Goal: Task Accomplishment & Management: Use online tool/utility

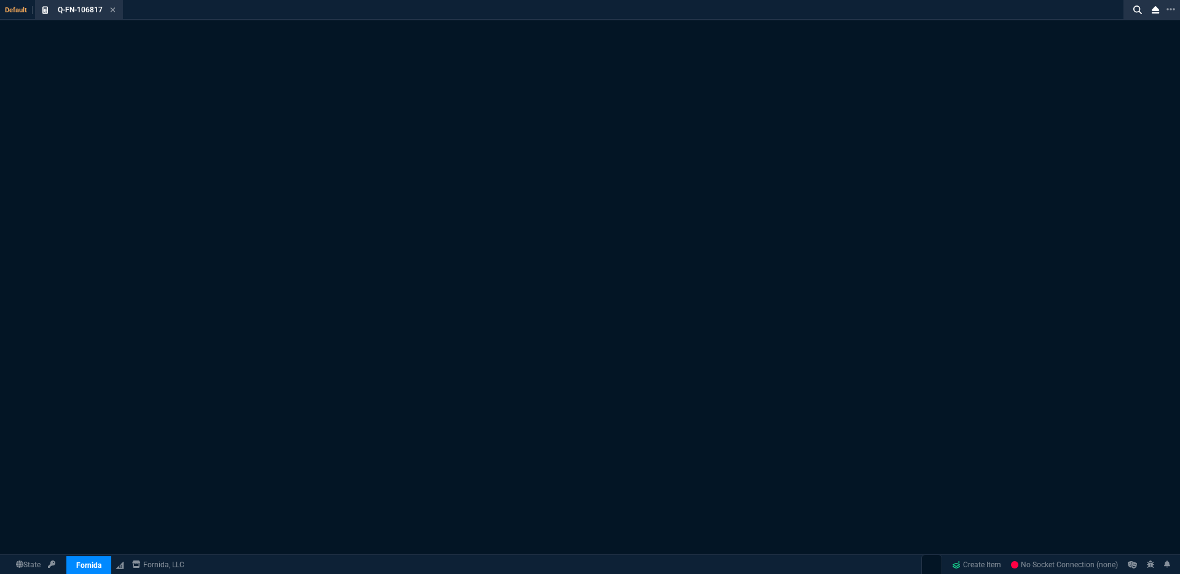
select select "3: HUAN"
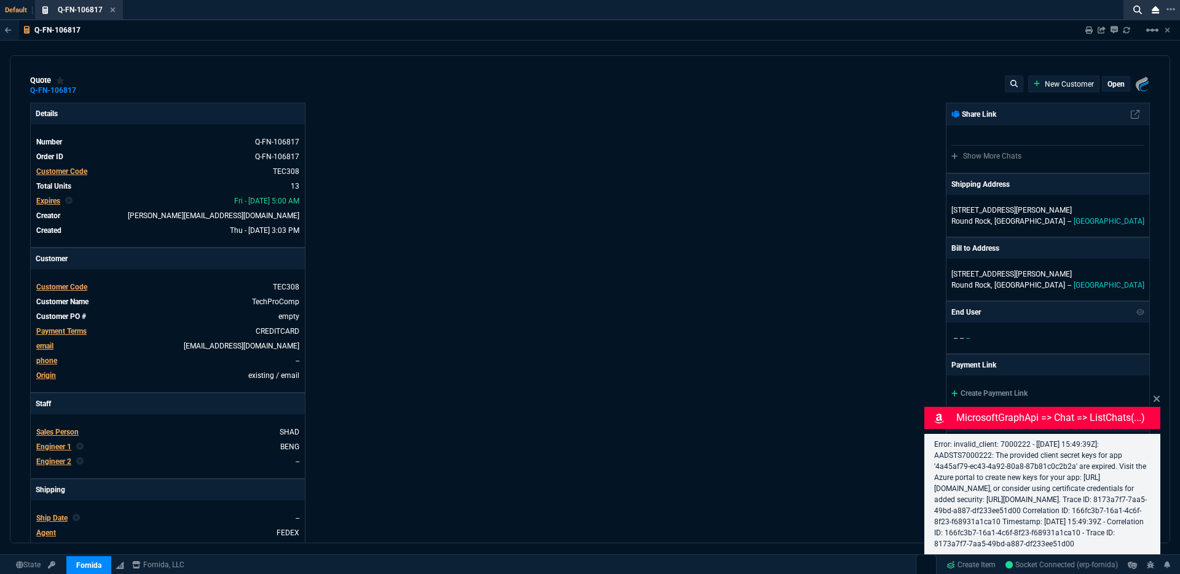
type input "25"
type input "2713"
type input "27"
type input "400"
type input "75"
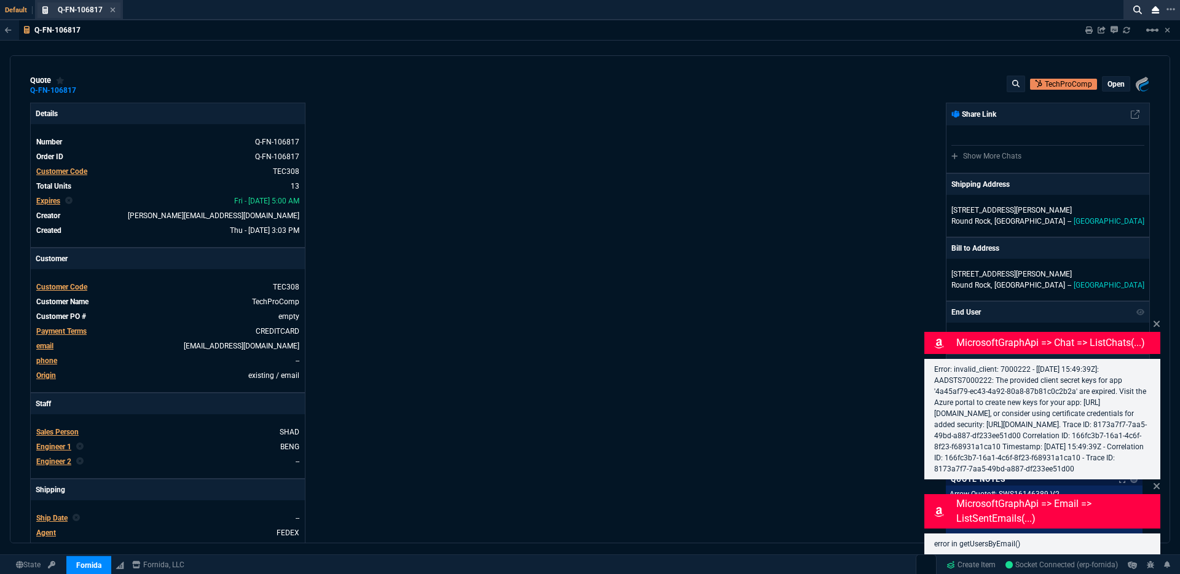
click at [116, 8] on div "Q-FN-106817 Quote" at bounding box center [78, 9] width 83 height 15
click at [111, 12] on icon at bounding box center [113, 9] width 6 height 7
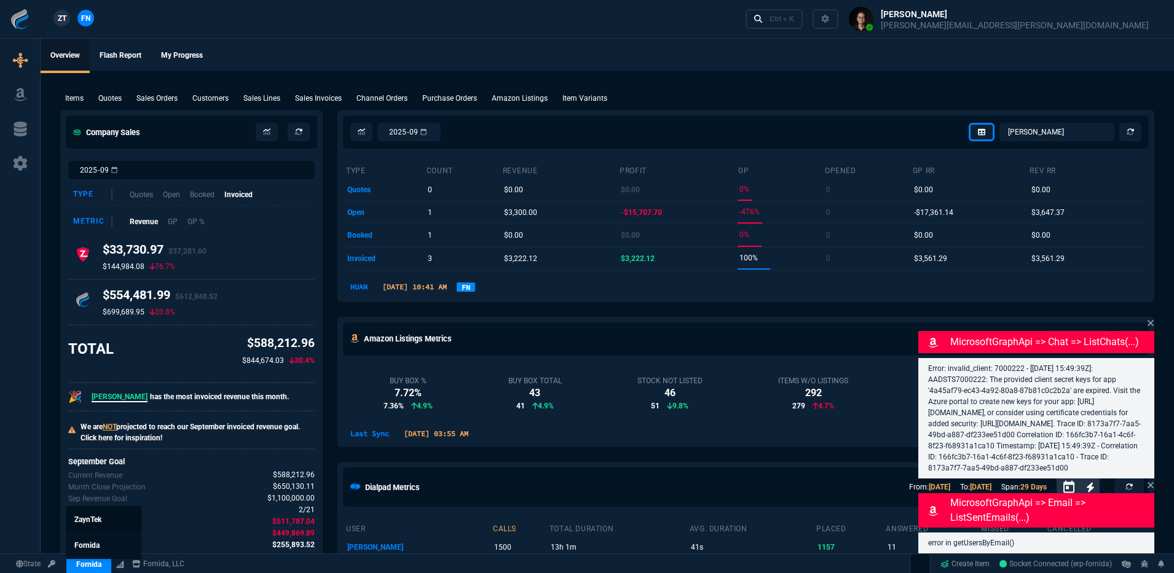
click at [93, 520] on span "ZaynTek" at bounding box center [87, 520] width 27 height 9
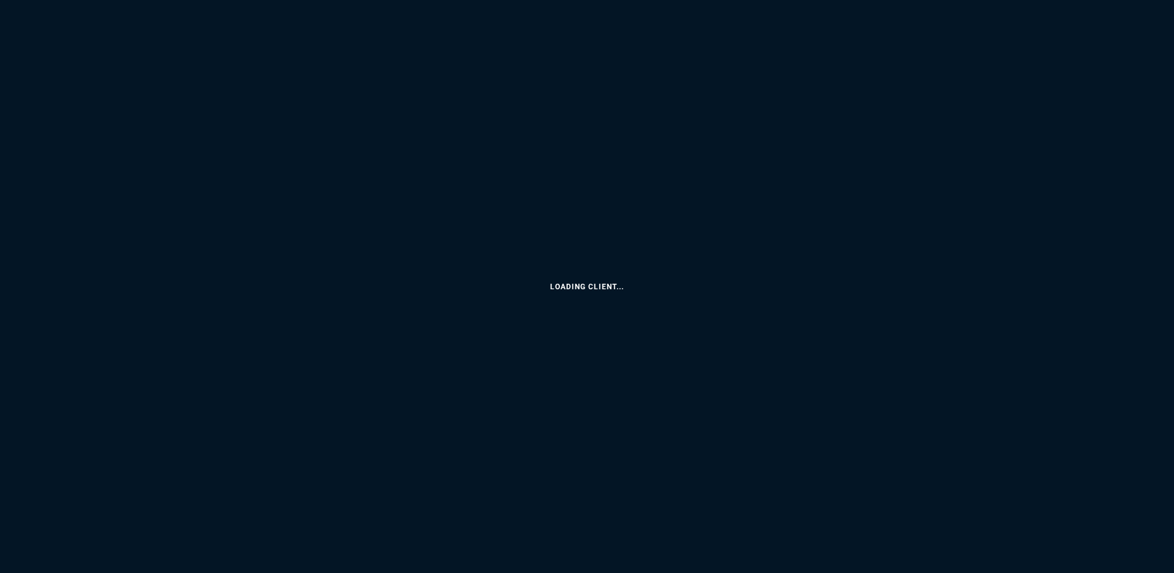
select select "3: HUAN"
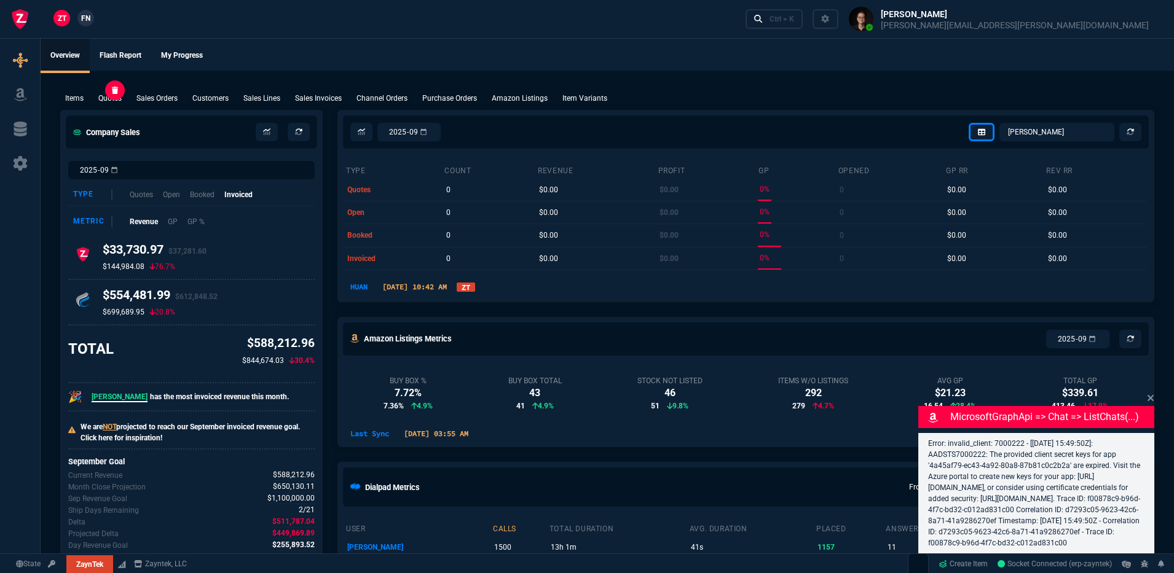
click at [114, 101] on p "Quotes" at bounding box center [109, 98] width 23 height 11
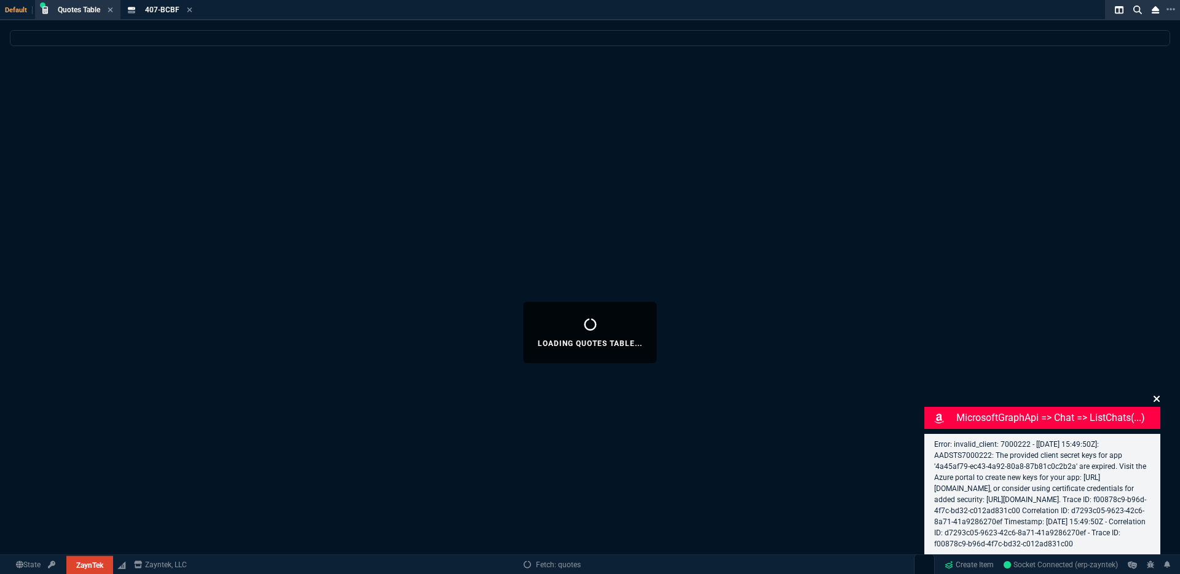
click at [1157, 396] on icon at bounding box center [1157, 399] width 6 height 6
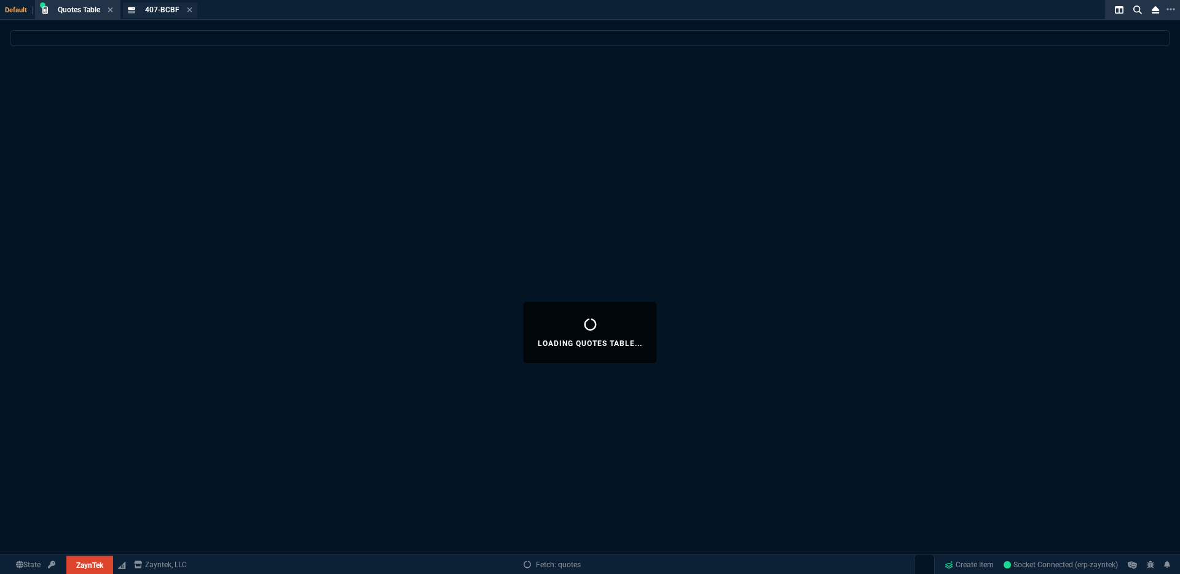
click at [165, 12] on span "407-BCBF" at bounding box center [162, 10] width 34 height 9
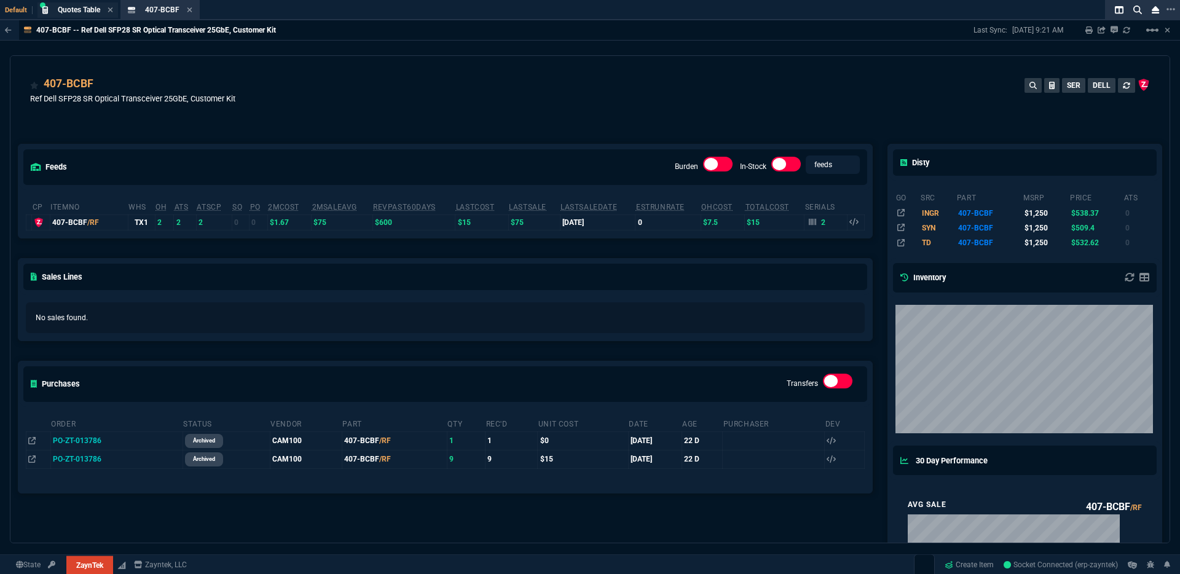
click at [77, 9] on span "Quotes Table" at bounding box center [79, 10] width 42 height 9
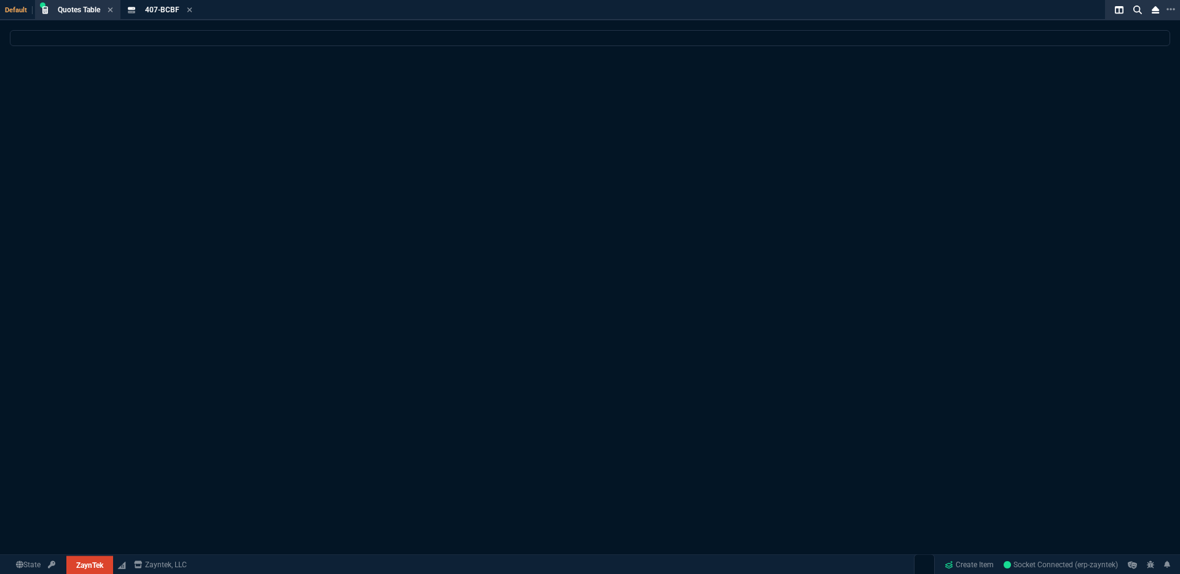
select select
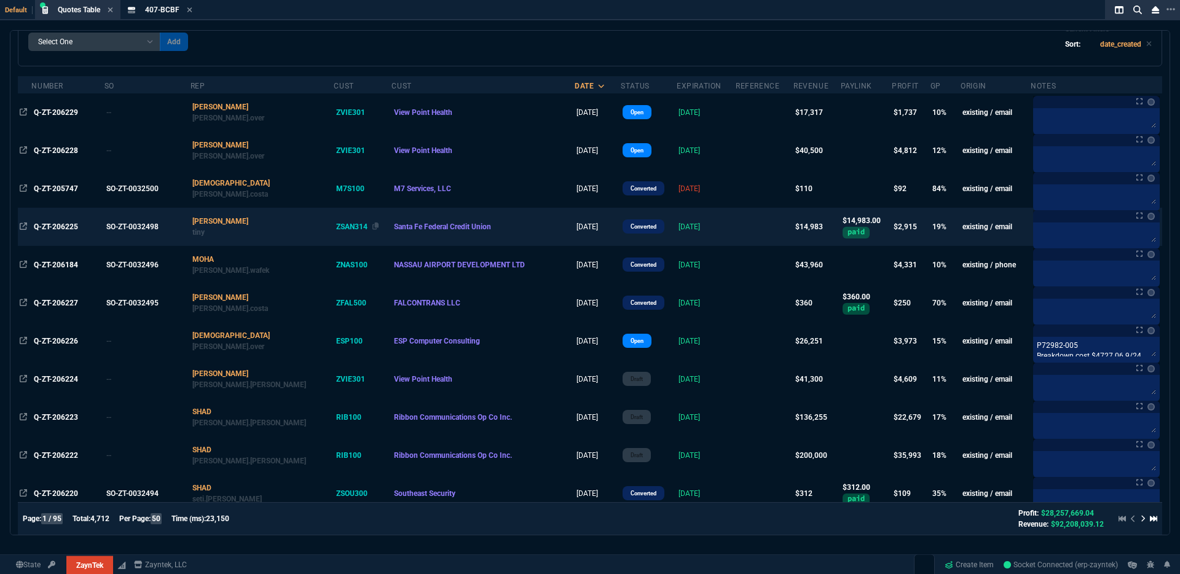
scroll to position [130, 0]
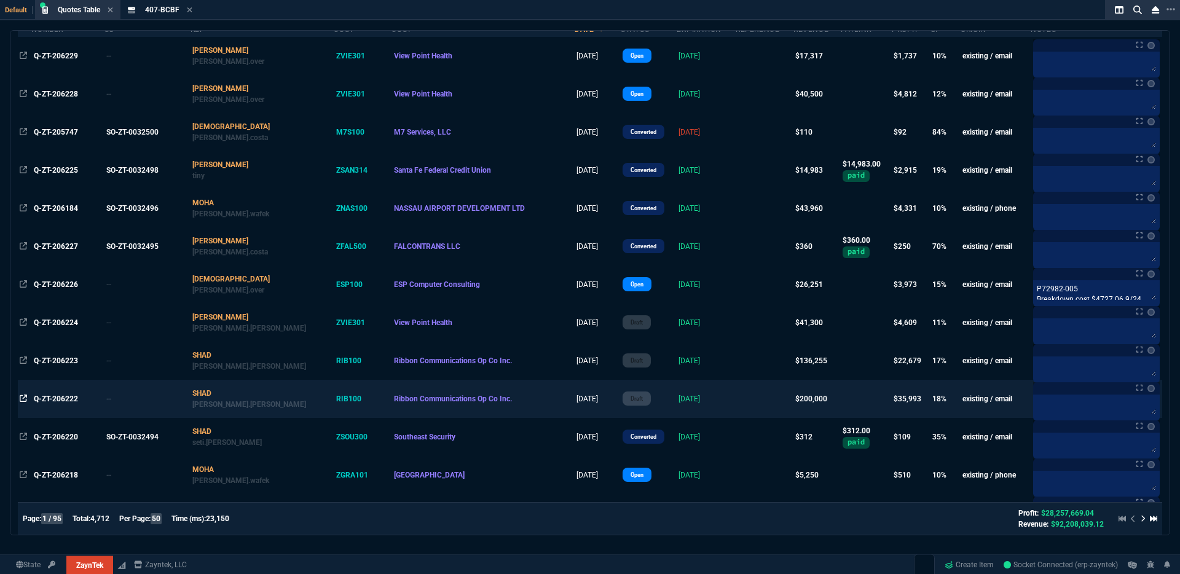
click at [22, 398] on icon at bounding box center [23, 398] width 7 height 7
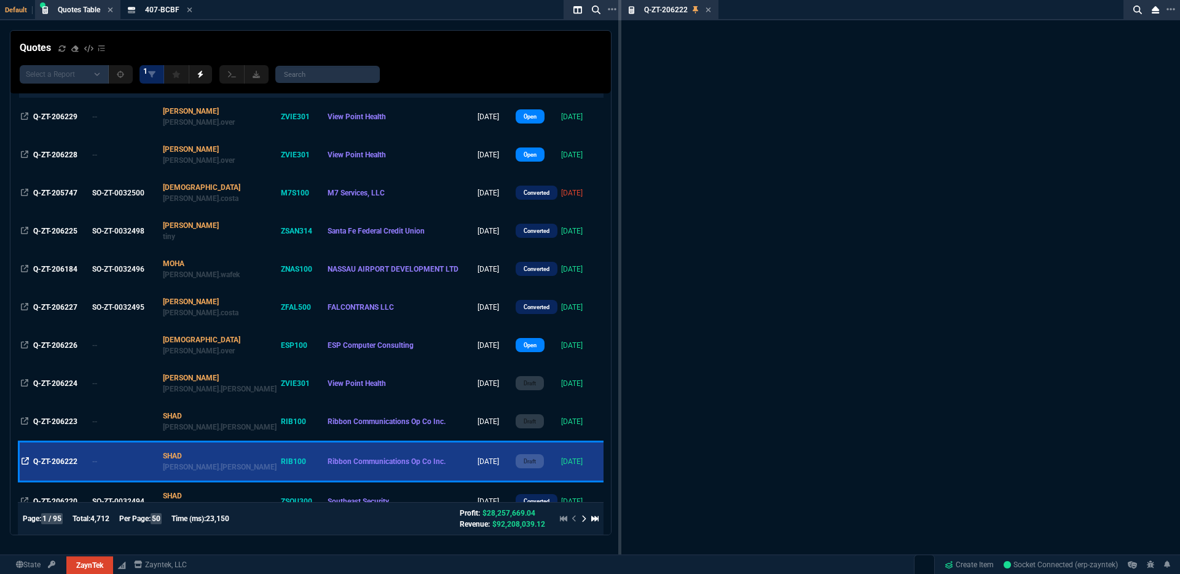
scroll to position [191, 0]
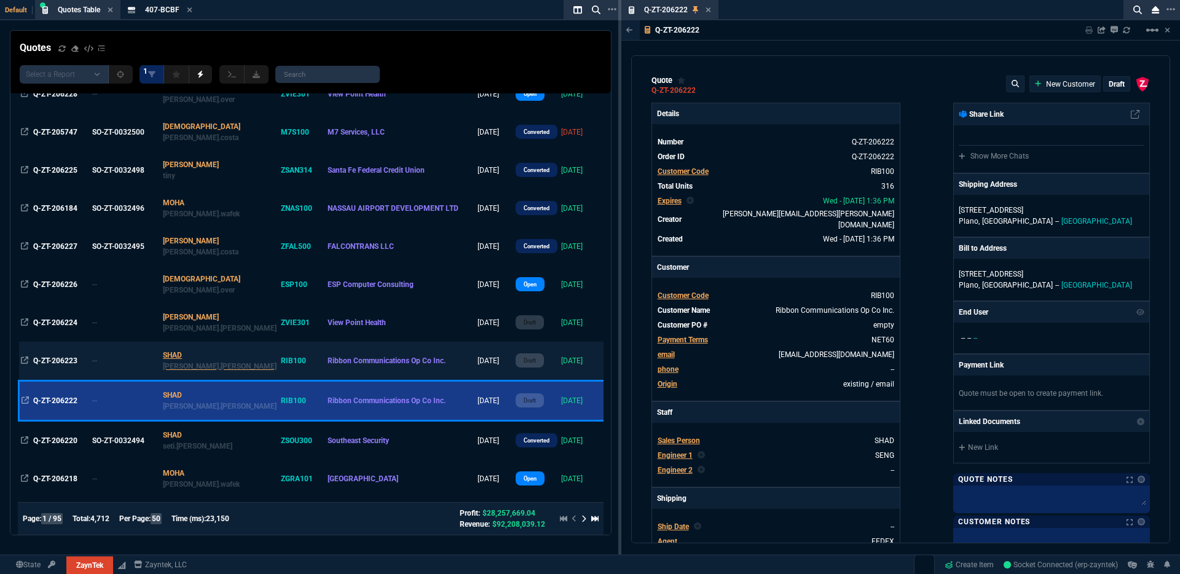
type input "1250"
type input "35"
type input "695"
type input "15"
type input "134"
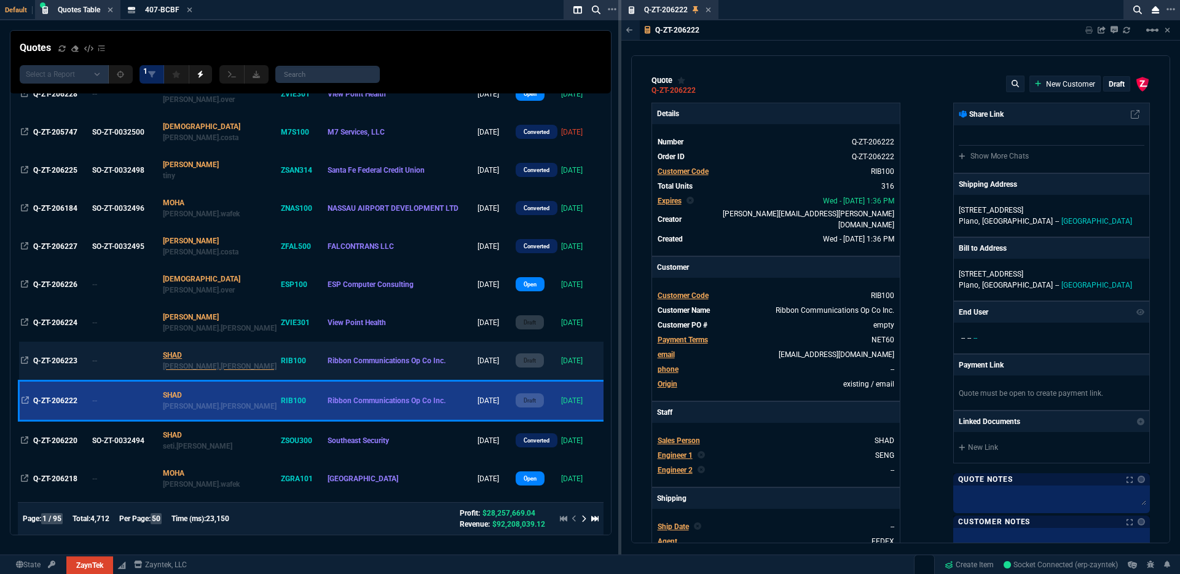
type input "80"
type input "60"
type input "0"
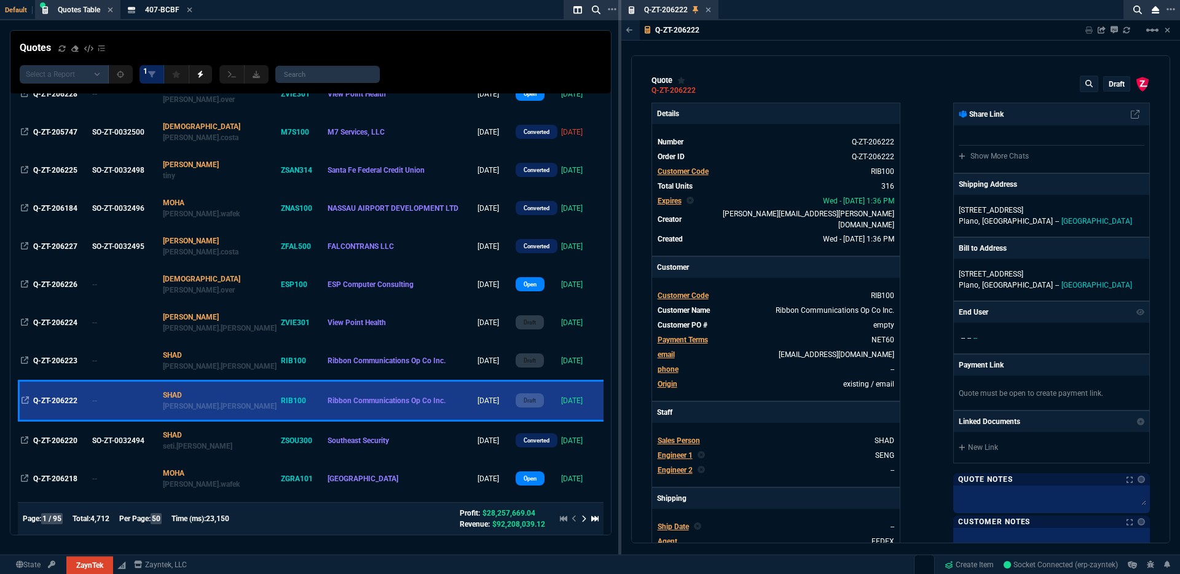
type input "94"
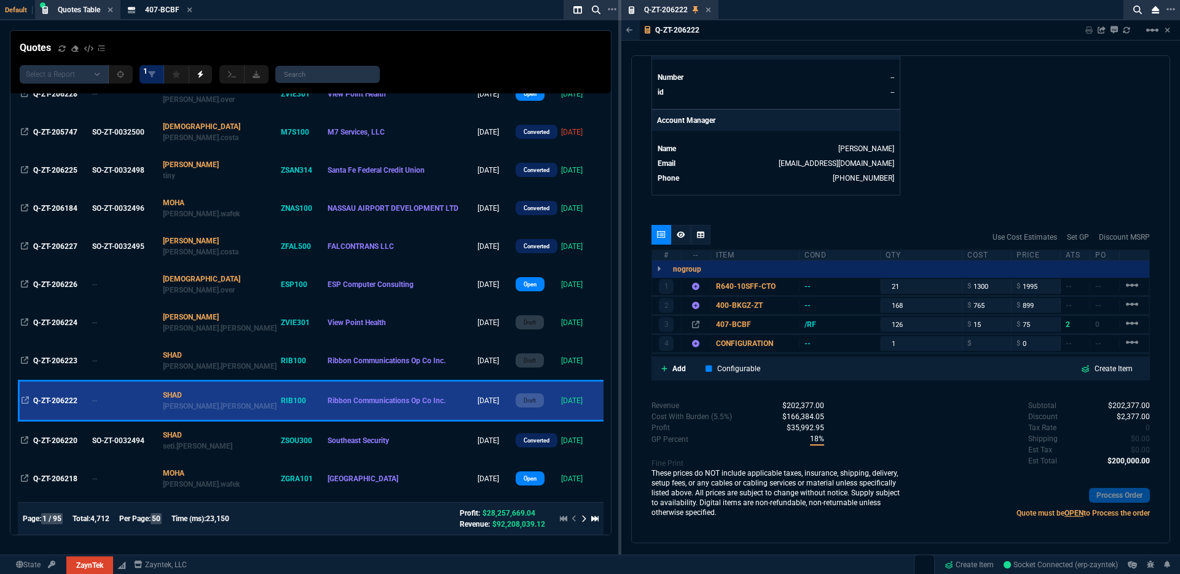
scroll to position [550, 0]
